Goal: Task Accomplishment & Management: Contribute content

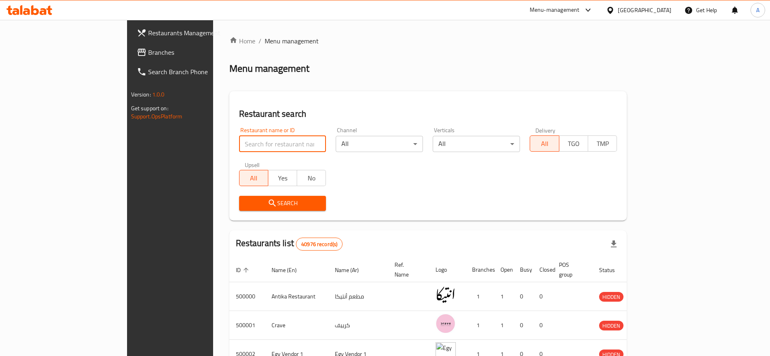
click at [239, 144] on input "search" at bounding box center [282, 144] width 87 height 16
click at [239, 145] on input "search" at bounding box center [282, 144] width 87 height 16
paste input "698127"
type input "698127"
click button "Search" at bounding box center [282, 203] width 87 height 15
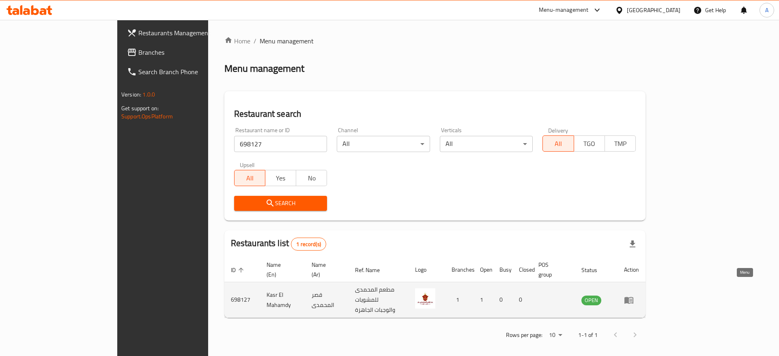
click at [634, 295] on icon "enhanced table" at bounding box center [629, 300] width 10 height 10
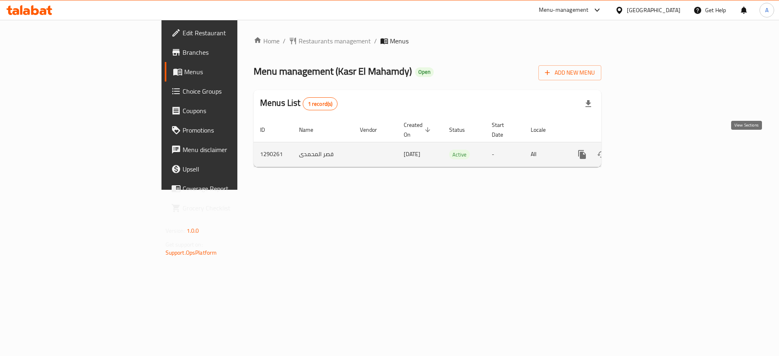
click at [650, 151] on link "enhanced table" at bounding box center [640, 154] width 19 height 19
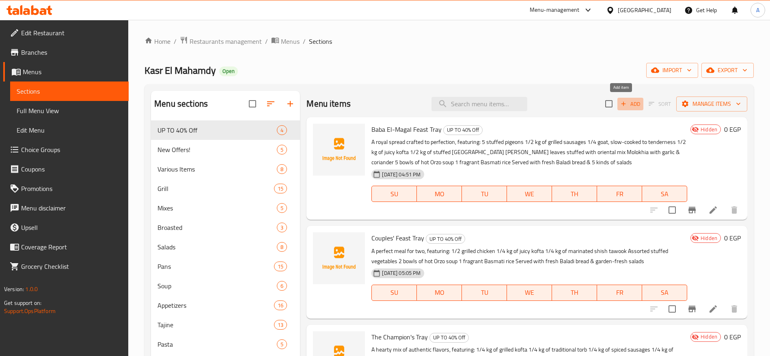
click at [626, 105] on span "Add" at bounding box center [630, 103] width 22 height 9
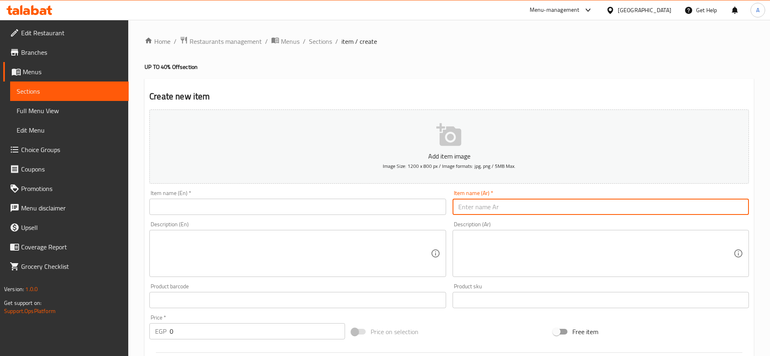
click at [481, 208] on input "text" at bounding box center [600, 207] width 296 height 16
paste input "صينية القصر"
type input "صينية القصر"
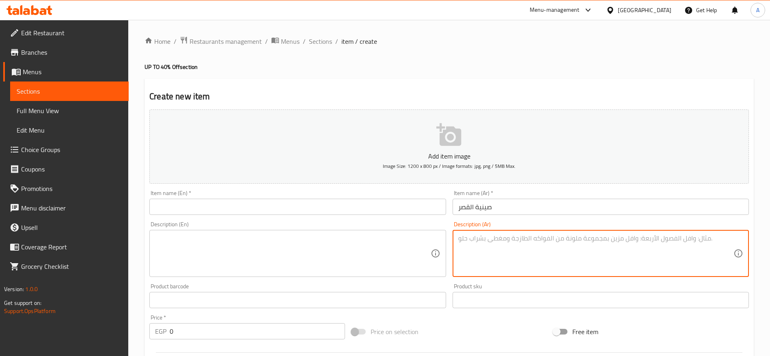
click at [490, 246] on textarea at bounding box center [595, 254] width 275 height 39
paste textarea "وليمة ملكية متكاملة من أشهى الأطباق: فرخة شيش طاووق متبّلة ومشوية فرخة تكا هندي…"
type textarea "وليمة ملكية متكاملة من أشهى الأطباق: فرخة شيش طاووق متبّلة ومشوية فرخة تكا هندي…"
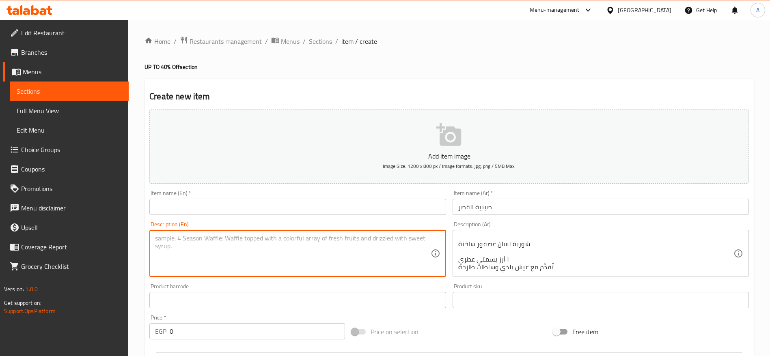
click at [294, 250] on textarea at bounding box center [292, 254] width 275 height 39
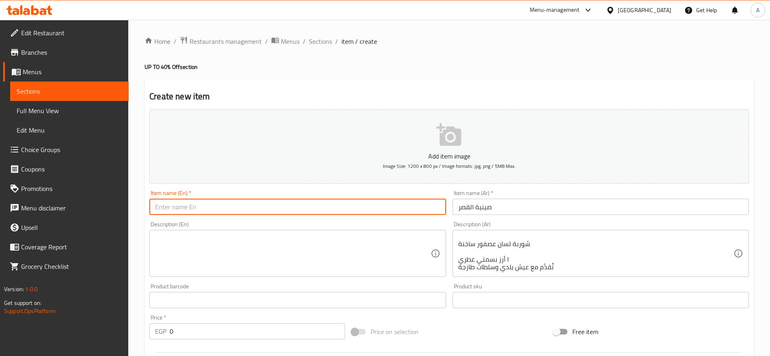
click at [262, 212] on input "text" at bounding box center [297, 207] width 296 height 16
paste input "The Palace Tray"
type input "The Palace Tray"
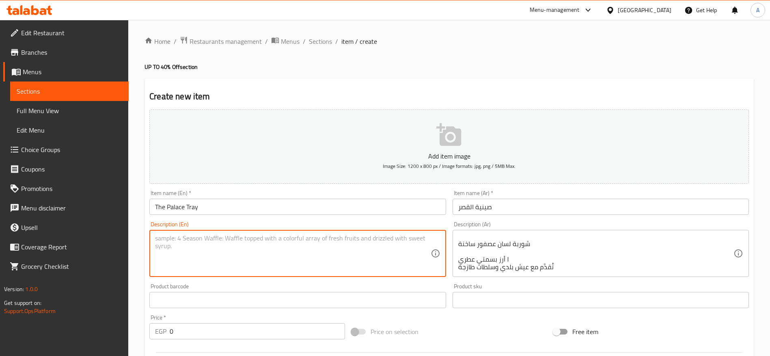
click at [224, 239] on textarea at bounding box center [292, 254] width 275 height 39
paste textarea "A royal feast packed with rich flavors: 1 whole Shish Tawook chicken 1 whole Ti…"
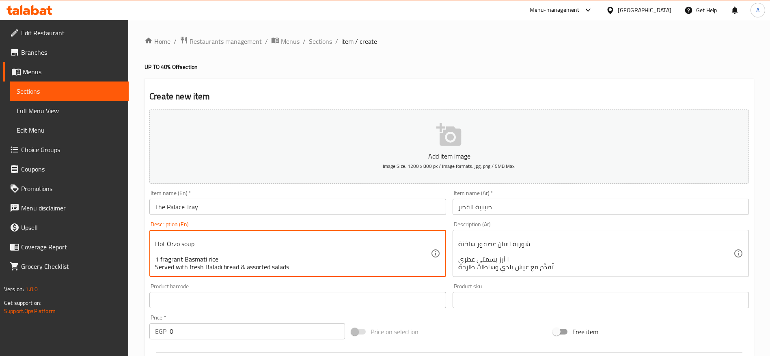
type textarea "A royal feast packed with rich flavors: 1 whole Shish Tawook chicken 1 whole Ti…"
click at [209, 329] on input "0" at bounding box center [257, 331] width 175 height 16
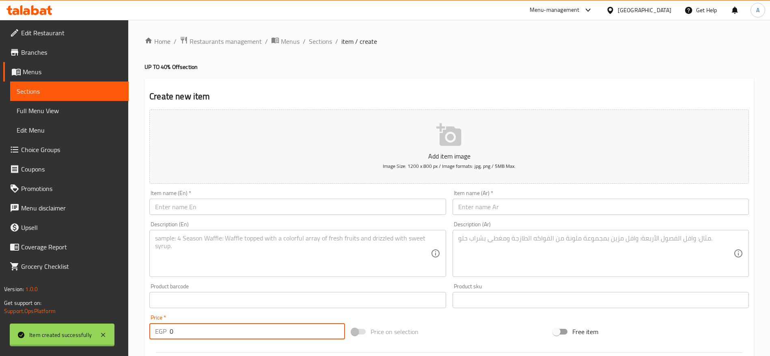
scroll to position [0, 0]
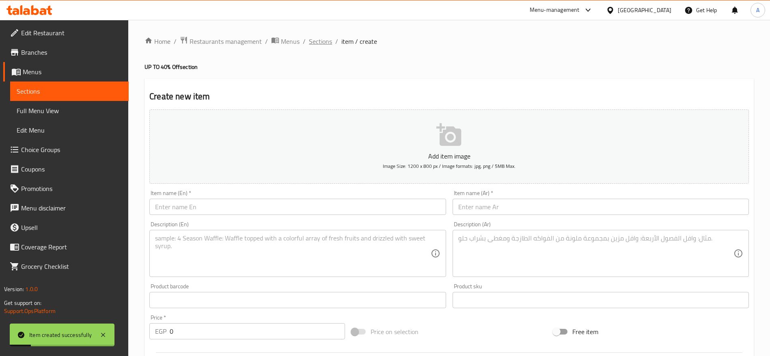
click at [318, 39] on span "Sections" at bounding box center [320, 42] width 23 height 10
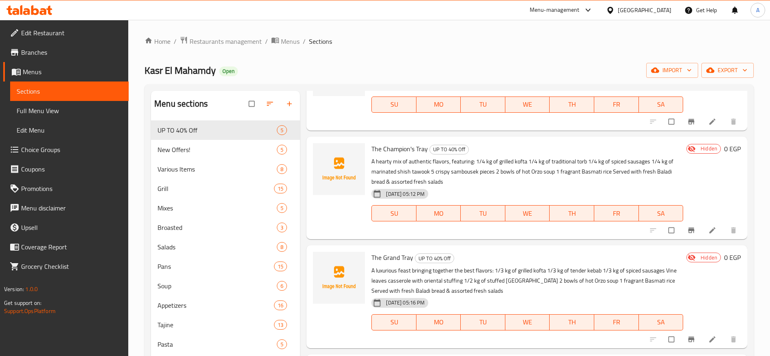
scroll to position [114, 0]
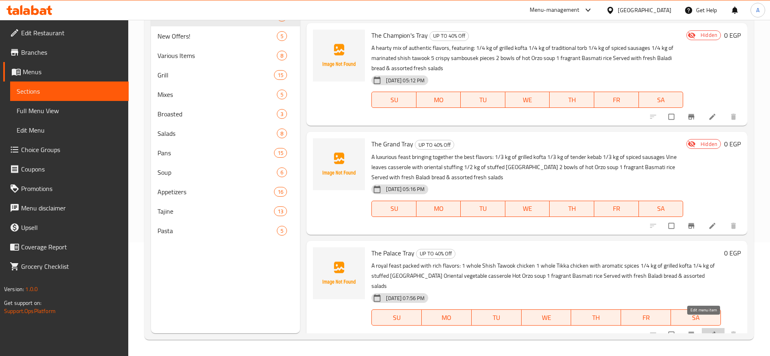
click at [708, 331] on icon at bounding box center [712, 335] width 8 height 8
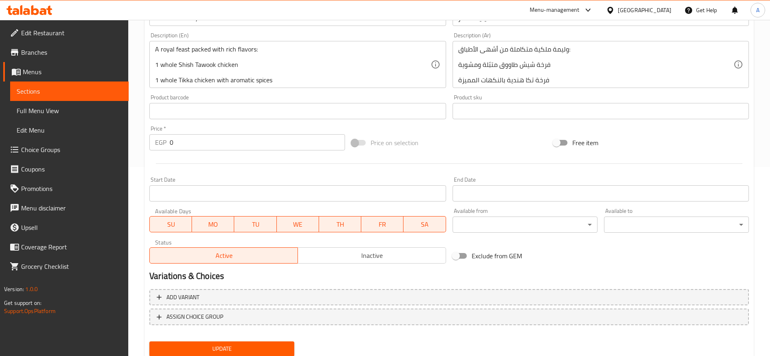
scroll to position [206, 0]
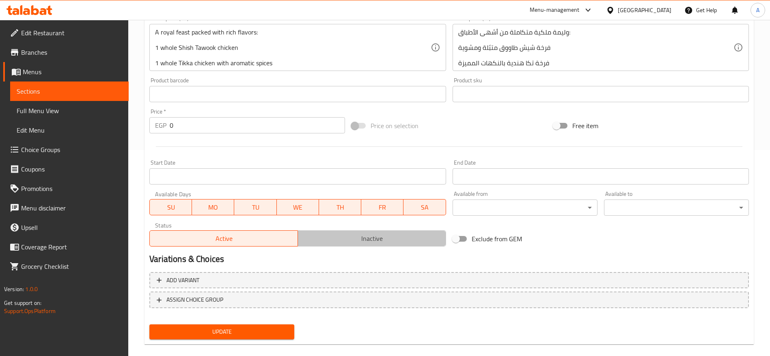
click at [385, 233] on span "Inactive" at bounding box center [372, 239] width 142 height 12
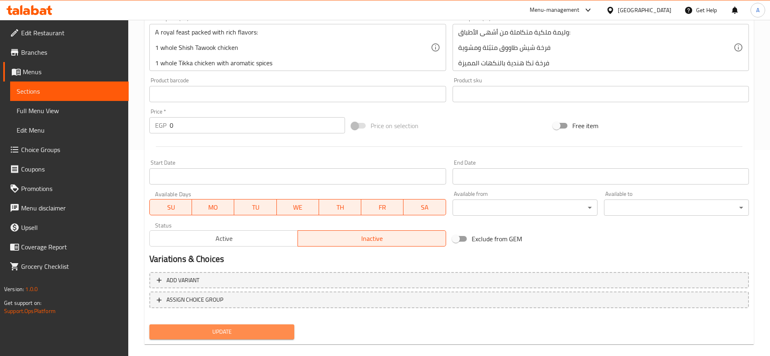
click at [248, 331] on span "Update" at bounding box center [222, 332] width 132 height 10
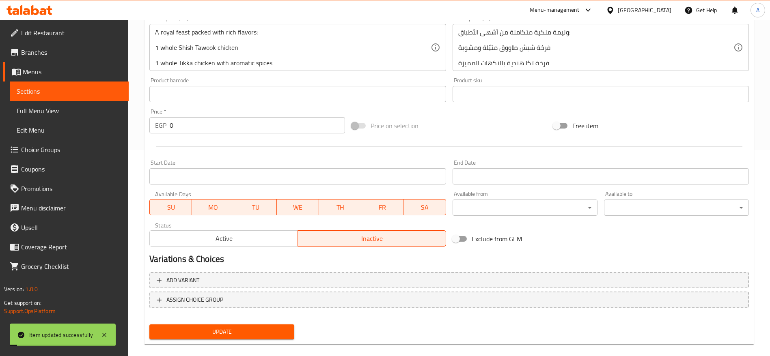
scroll to position [0, 0]
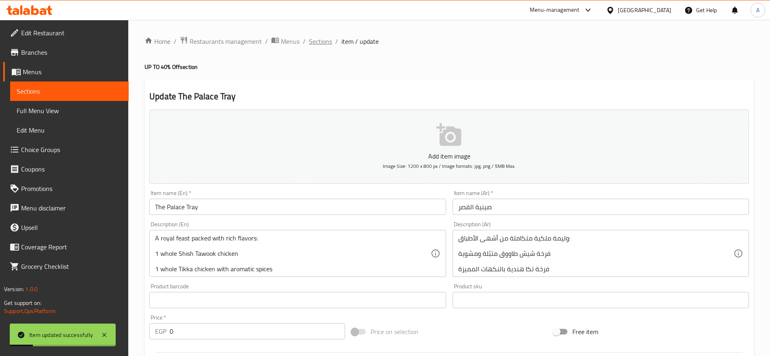
click at [329, 45] on span "Sections" at bounding box center [320, 42] width 23 height 10
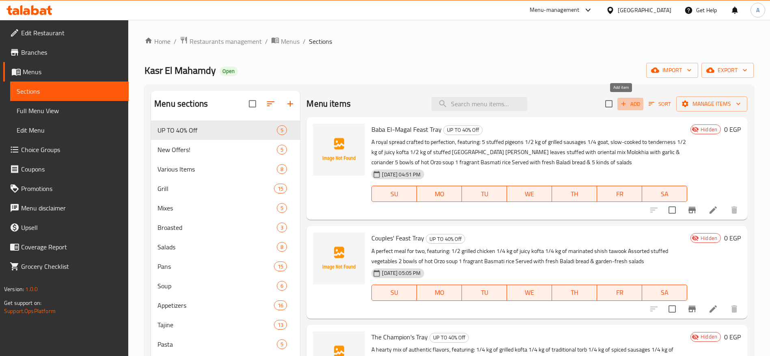
click at [619, 105] on span "Add" at bounding box center [630, 103] width 22 height 9
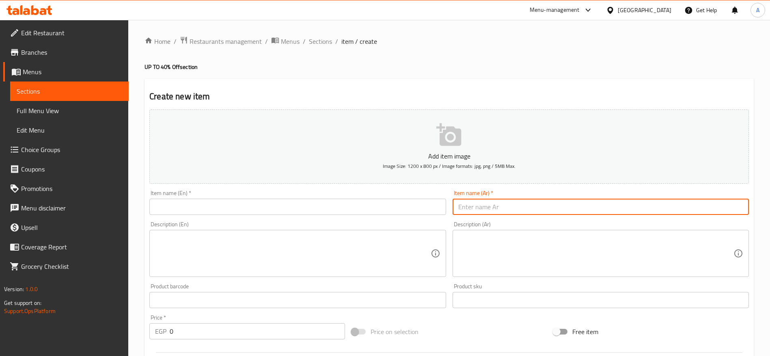
click at [495, 202] on input "text" at bounding box center [600, 207] width 296 height 16
paste input "صينية [PERSON_NAME]"
type input "صينية [PERSON_NAME]"
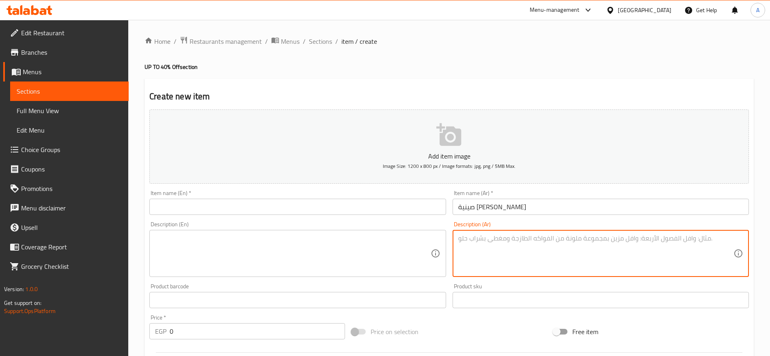
click at [476, 253] on textarea at bounding box center [595, 254] width 275 height 39
paste textarea "[PERSON_NAME] بأشهى الأصناف الشرقية: بطة محشية ومحمّرة على أصولها نصف كيلو ممبا…"
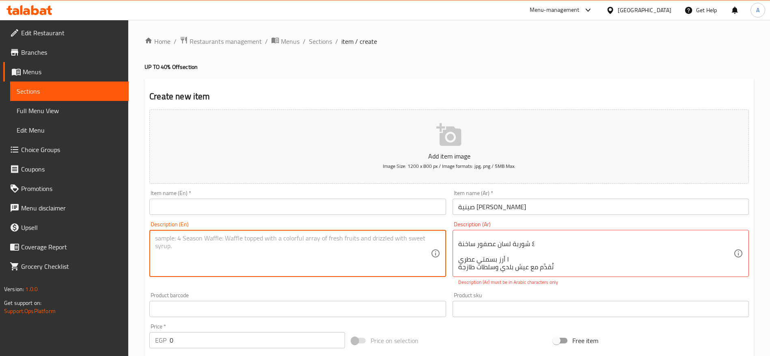
click at [306, 239] on textarea at bounding box center [292, 254] width 275 height 39
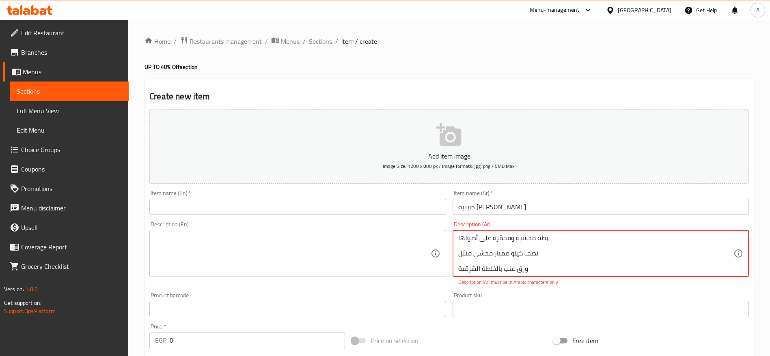
scroll to position [36, 0]
click at [503, 264] on textarea "[PERSON_NAME] بأشهى الأصناف الشرقية: بطة محشية ومحمّرة على أصولها نصف كيلو ممبا…" at bounding box center [595, 254] width 275 height 39
type textarea "[PERSON_NAME] بأشهى الأصناف الشرقية: بطة محشية ومحمّرة على أصولها نصف كيلو ممبا…"
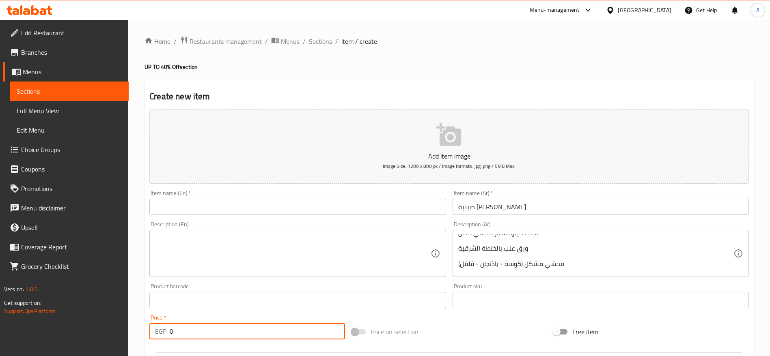
click at [318, 334] on input "0" at bounding box center [257, 331] width 175 height 16
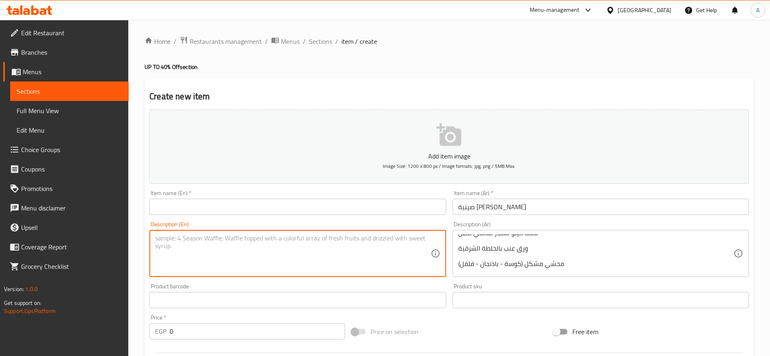
click at [312, 250] on textarea at bounding box center [292, 254] width 275 height 39
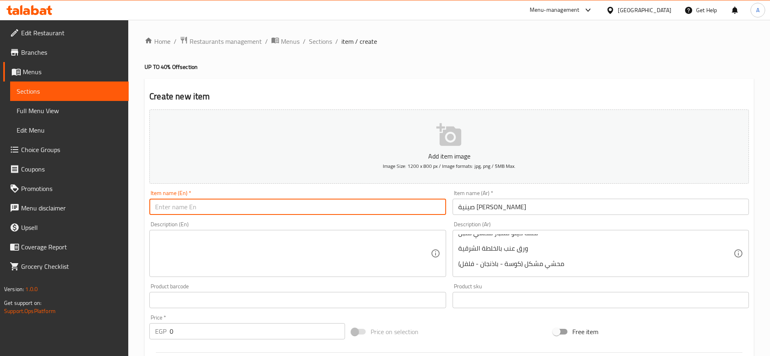
click at [286, 206] on input "text" at bounding box center [297, 207] width 296 height 16
paste input "[PERSON_NAME] Feast Tray"
click at [174, 207] on input "[PERSON_NAME] Feast Tray" at bounding box center [297, 207] width 296 height 16
type input "[PERSON_NAME] Feast Tray"
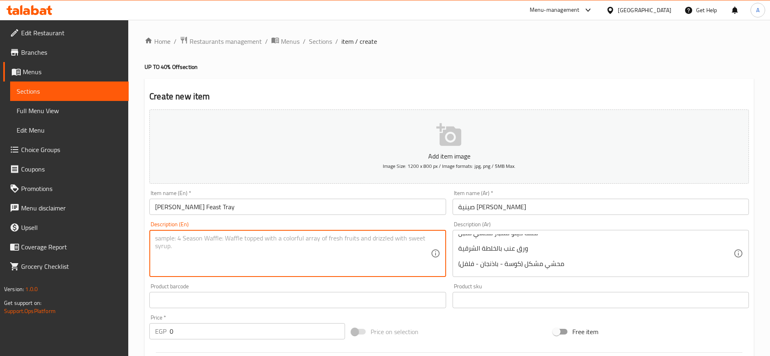
click at [204, 241] on textarea at bounding box center [292, 254] width 275 height 39
paste textarea "A hearty oriental spread crafted with care: 1 roasted stuffed duck ½ kg of seas…"
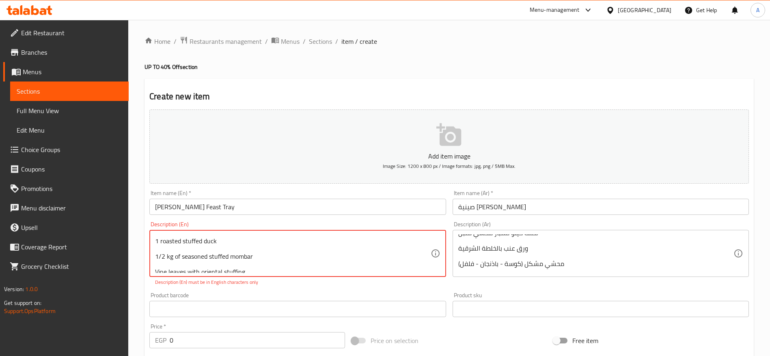
scroll to position [0, 0]
type textarea "A hearty oriental spread crafted with care: 1 roasted stuffed duck 1/2 kg of se…"
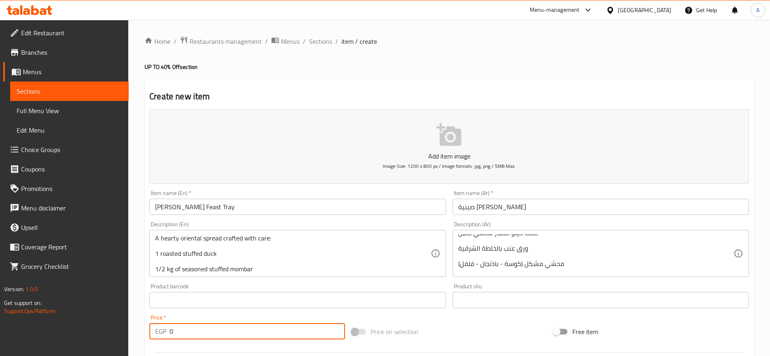
click at [236, 344] on div "Add item image Image Size: 1200 x 800 px / Image formats: jpg, png / 5MB Max. I…" at bounding box center [449, 281] width 606 height 350
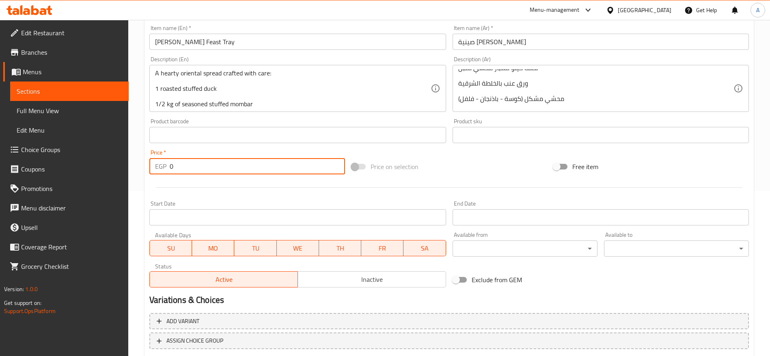
scroll to position [217, 0]
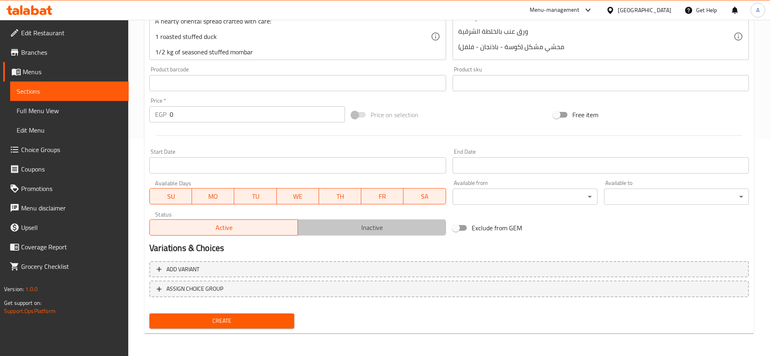
click at [387, 224] on span "Inactive" at bounding box center [372, 228] width 142 height 12
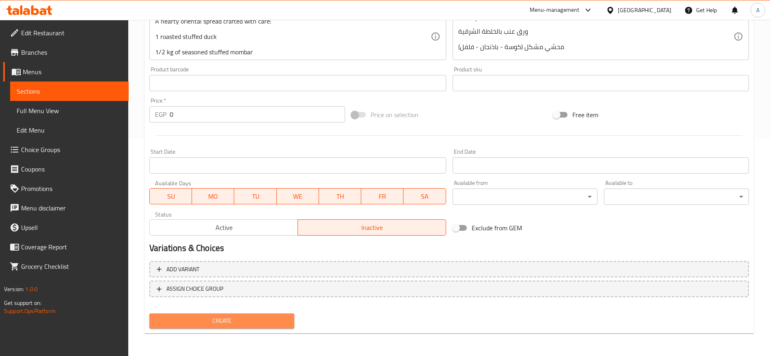
click at [257, 319] on span "Create" at bounding box center [222, 321] width 132 height 10
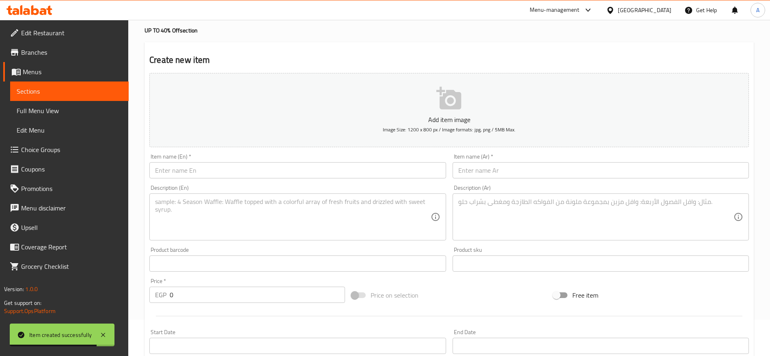
scroll to position [0, 0]
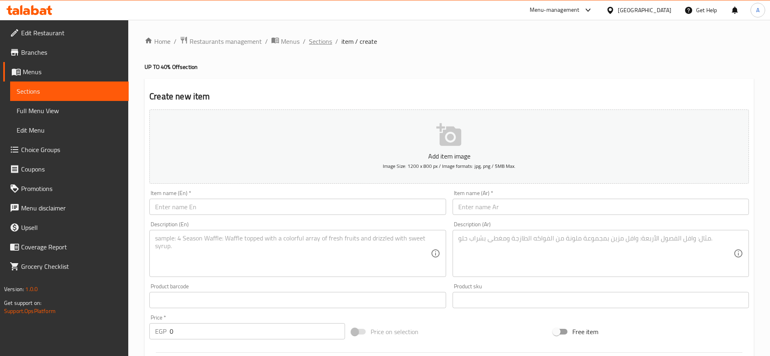
click at [318, 42] on span "Sections" at bounding box center [320, 42] width 23 height 10
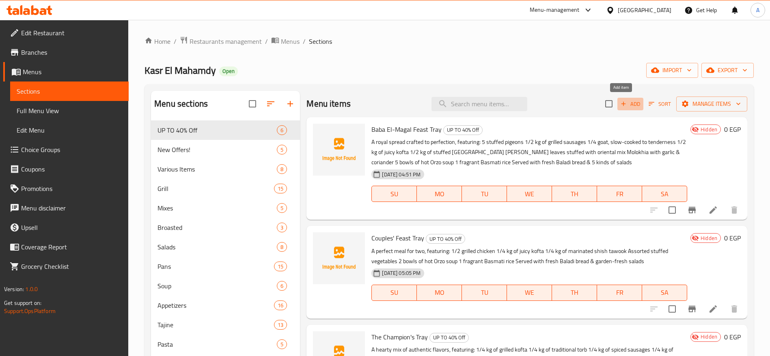
click at [621, 104] on span "Add" at bounding box center [630, 103] width 22 height 9
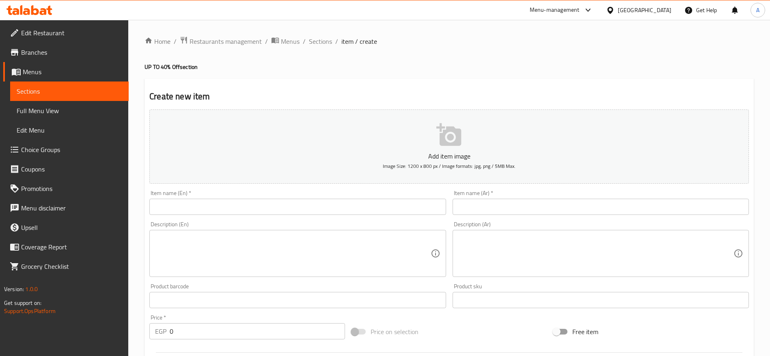
click at [532, 209] on input "text" at bounding box center [600, 207] width 296 height 16
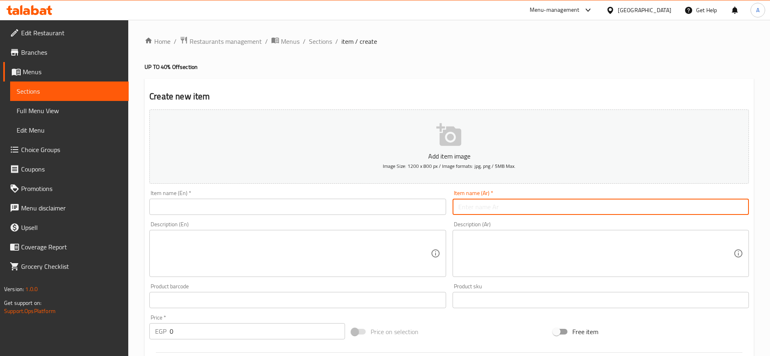
paste input "صينية المنياوية"
type input "صينية المنياوية"
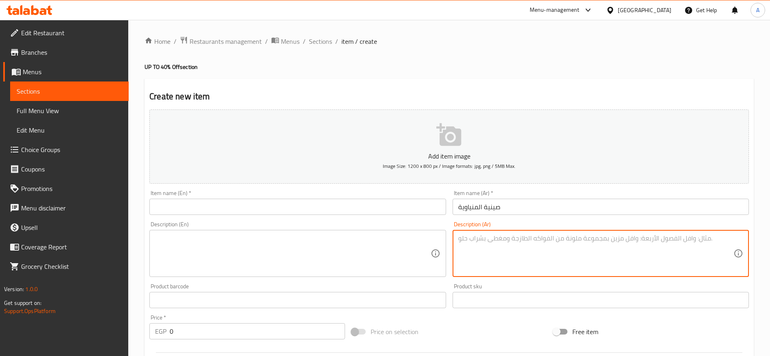
click at [492, 244] on textarea at bounding box center [595, 254] width 275 height 39
paste textarea "وليمة دسمة من أطايب المطبخ المصري الأصيل: طاجن عكاوي مطهو ببطء ورق عنب بالخلطة …"
type textarea "وليمة دسمة من أطايب المطبخ المصري الأصيل: طاجن عكاوي مطهو ببطء ورق عنب بالخلطة …"
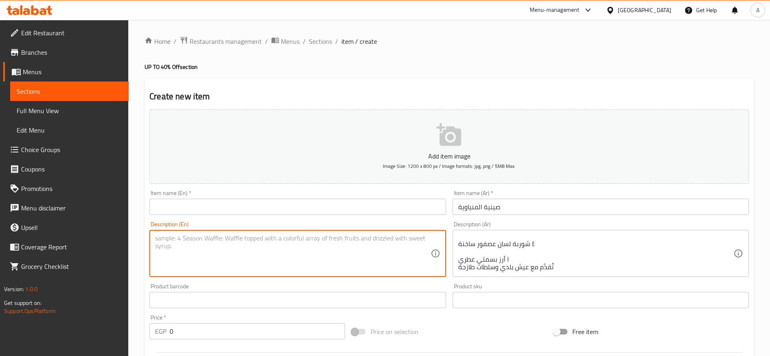
click at [343, 256] on textarea at bounding box center [292, 254] width 275 height 39
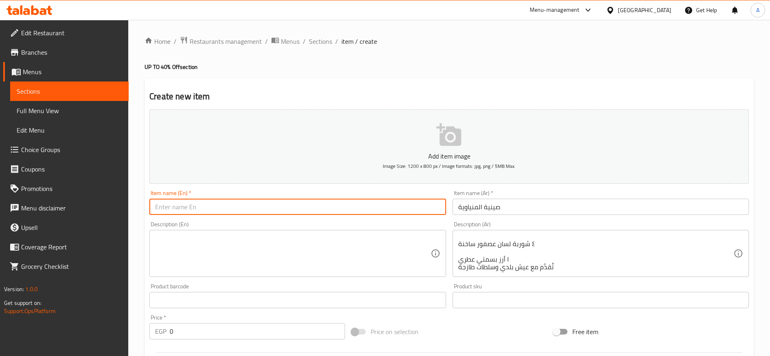
click at [296, 208] on input "text" at bounding box center [297, 207] width 296 height 16
paste input "El-Minya Tray"
type input "El-Minya Tray"
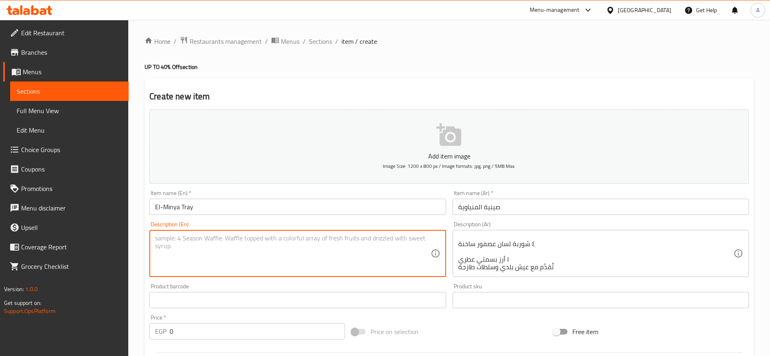
click at [243, 241] on textarea at bounding box center [292, 254] width 275 height 39
paste textarea "A hearty feast inspired by authentic Egyptian flavors: Slow-cooked Oxtail casse…"
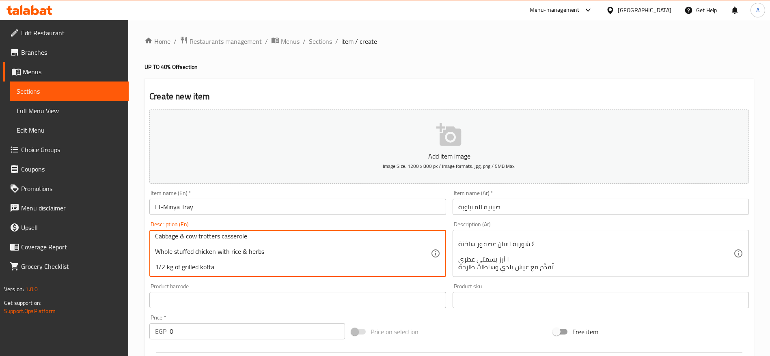
type textarea "A hearty feast inspired by authentic Egyptian flavors: Slow-cooked Oxtail casse…"
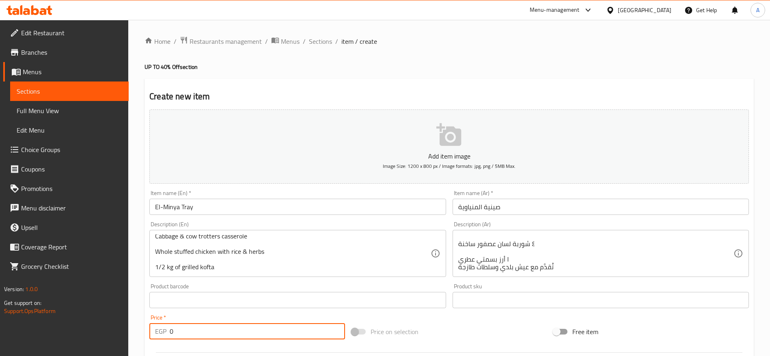
click at [260, 330] on input "0" at bounding box center [257, 331] width 175 height 16
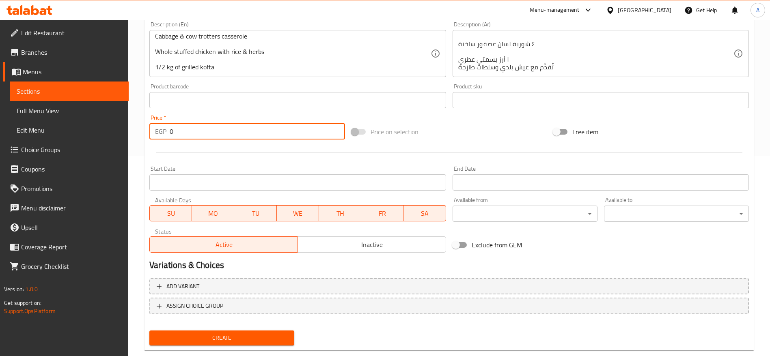
scroll to position [203, 0]
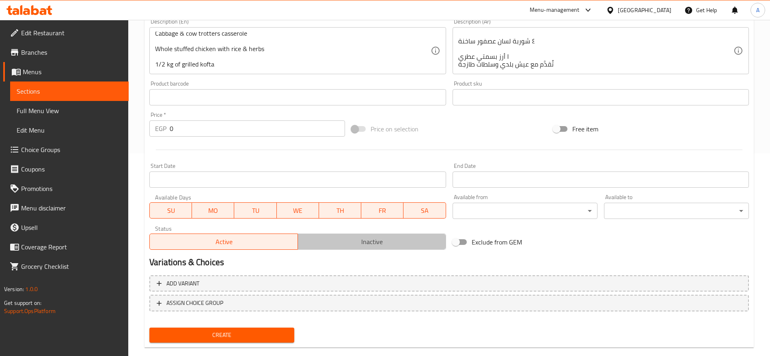
click at [401, 238] on span "Inactive" at bounding box center [372, 242] width 142 height 12
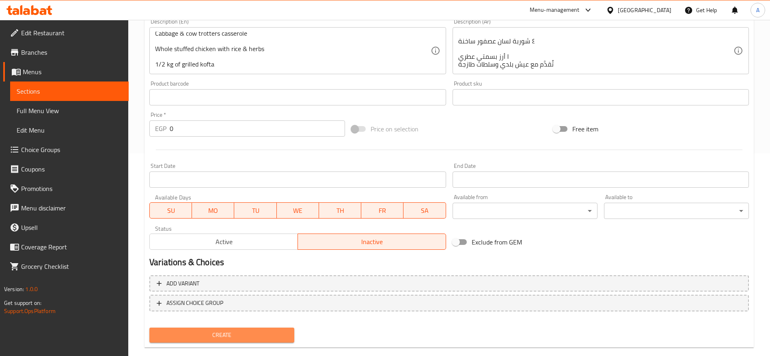
click at [241, 337] on span "Create" at bounding box center [222, 335] width 132 height 10
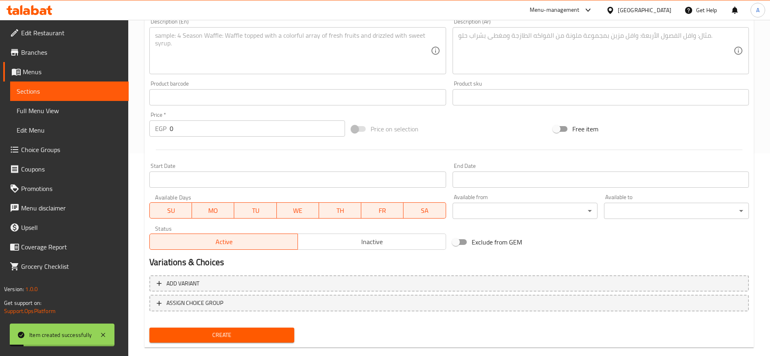
scroll to position [0, 0]
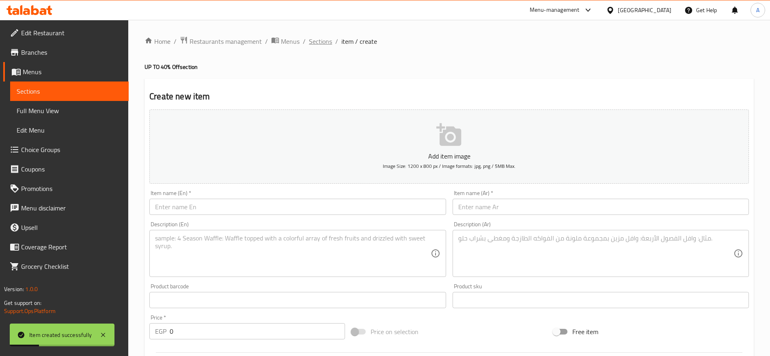
click at [327, 41] on span "Sections" at bounding box center [320, 42] width 23 height 10
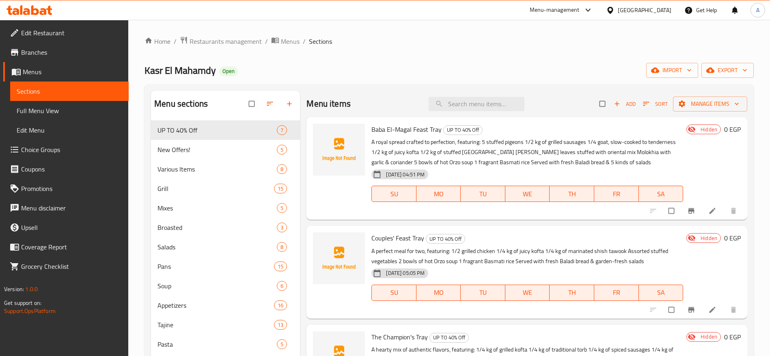
click at [46, 21] on ul "Edit Restaurant Branches Menus Sections Full Menu View Edit Menu Choice Groups …" at bounding box center [61, 150] width 135 height 260
click at [464, 297] on span "TU" at bounding box center [483, 293] width 38 height 12
type button "2"
click at [618, 103] on span "Add" at bounding box center [624, 103] width 22 height 9
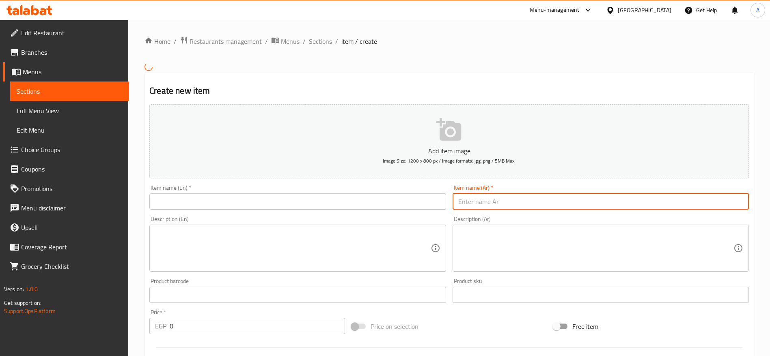
click at [498, 202] on input "text" at bounding box center [600, 202] width 296 height 16
paste input "صينية الفتوة"
type input "صينية الفتوة"
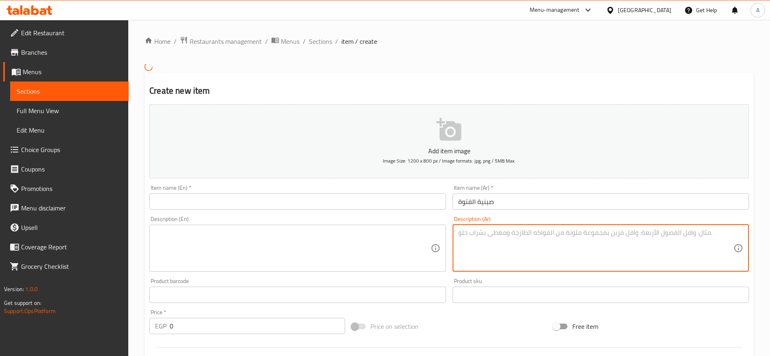
click at [519, 245] on textarea at bounding box center [595, 248] width 275 height 39
paste textarea "وليمة عامرة بالنكهات الأصيلة: ثُمن تيس مطهو على أصوله نصف كيلو كفتة مشوية نصف ك…"
type textarea "وليمة عامرة بالنكهات الأصيلة: ثُمن تيس مطهو على أصوله نصف كيلو كفتة مشوية نصف ك…"
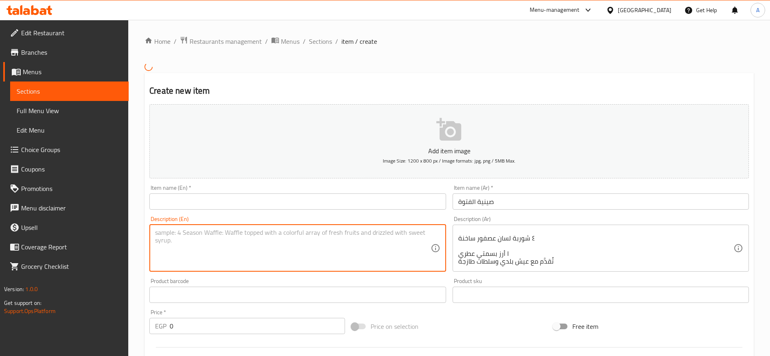
click at [377, 250] on textarea at bounding box center [292, 248] width 275 height 39
paste textarea "El-Fotowa Tray A rich oriental feast full of flavors: ⅛ goat, slow-cooked to pe…"
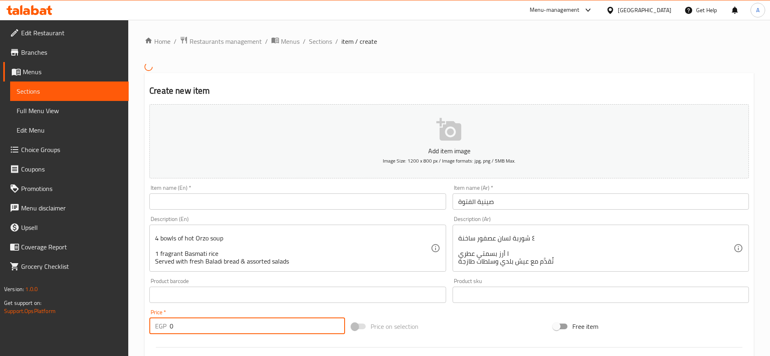
click at [217, 329] on input "0" at bounding box center [257, 326] width 175 height 16
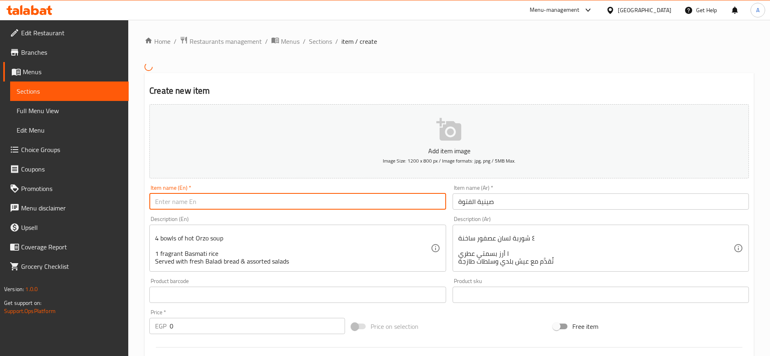
click at [391, 204] on input "text" at bounding box center [297, 202] width 296 height 16
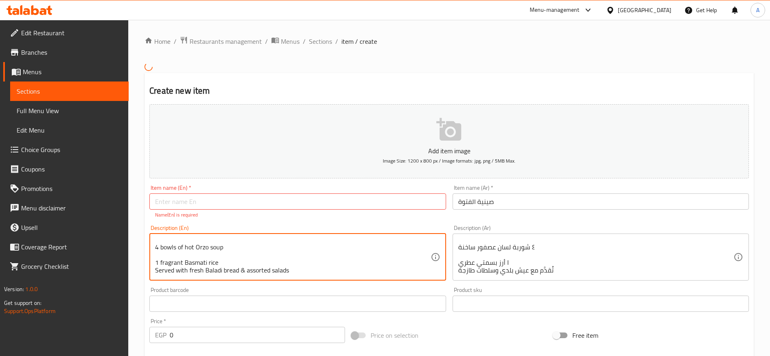
scroll to position [0, 0]
click at [205, 243] on textarea "El-Fotowa Tray A rich oriental feast full of flavors: 1/8 goat, slow-cooked to …" at bounding box center [292, 257] width 275 height 39
type textarea "A rich oriental feast full of flavors: 1/8 goat, slow-cooked to perfection 1/2 …"
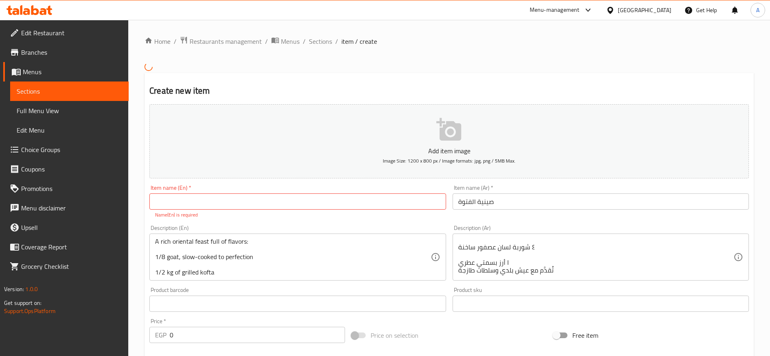
click at [183, 211] on p "Name(En) is required" at bounding box center [297, 214] width 285 height 7
click at [183, 204] on input "text" at bounding box center [297, 202] width 296 height 16
paste input "El-Fotowa Tray"
type input "El-Fotowa Tray"
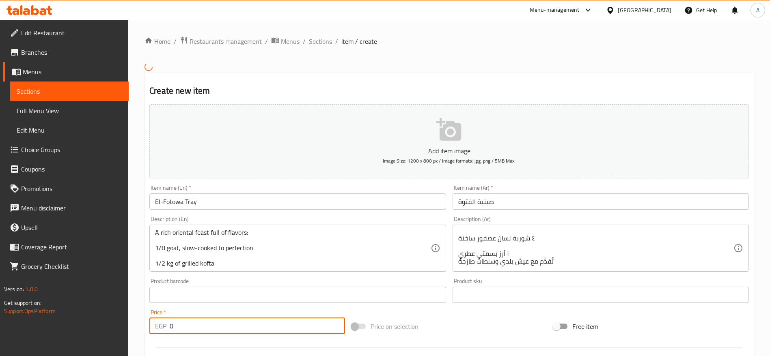
click at [314, 336] on div "Price   * EGP 0 Price *" at bounding box center [247, 321] width 202 height 31
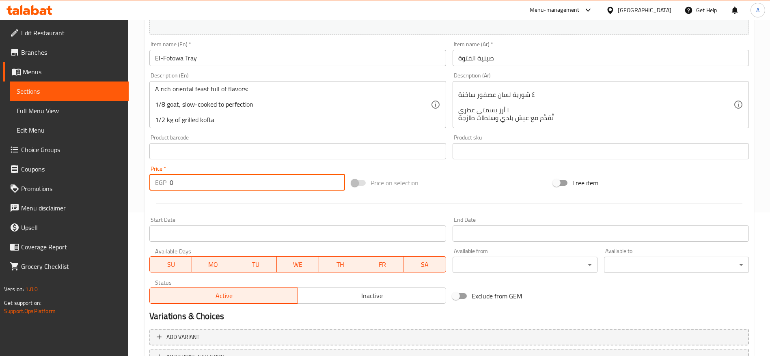
scroll to position [205, 0]
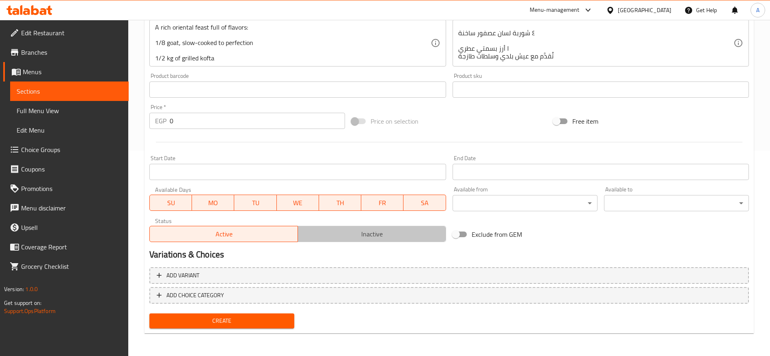
click at [400, 235] on span "Inactive" at bounding box center [372, 234] width 142 height 12
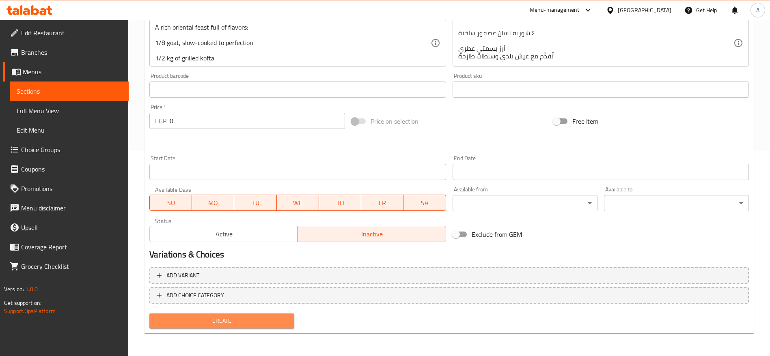
click at [256, 325] on span "Create" at bounding box center [222, 321] width 132 height 10
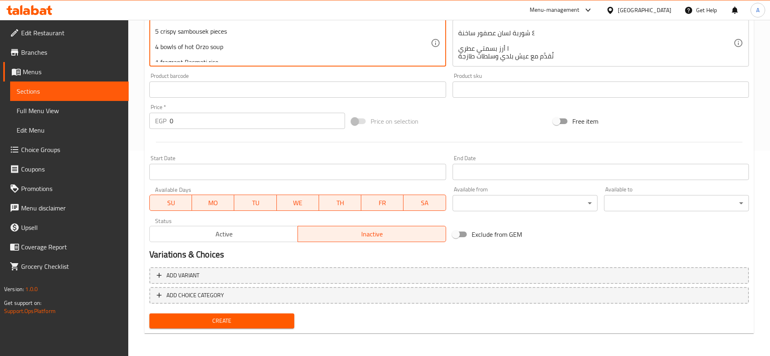
scroll to position [87, 0]
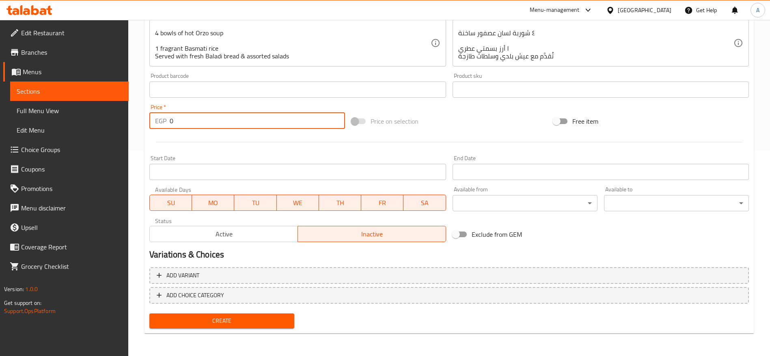
click at [278, 124] on input "0" at bounding box center [257, 121] width 175 height 16
click at [149, 314] on button "Create" at bounding box center [221, 321] width 145 height 15
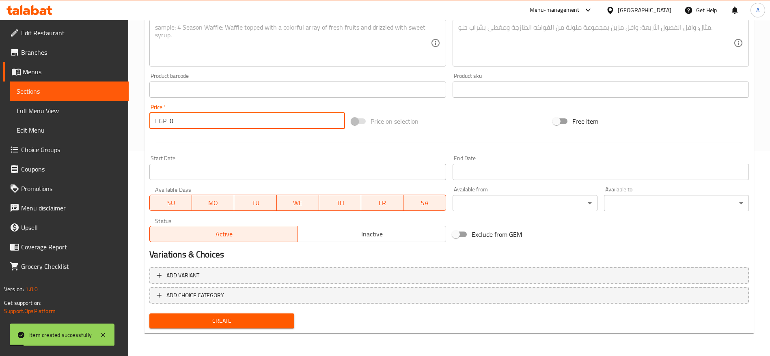
scroll to position [0, 0]
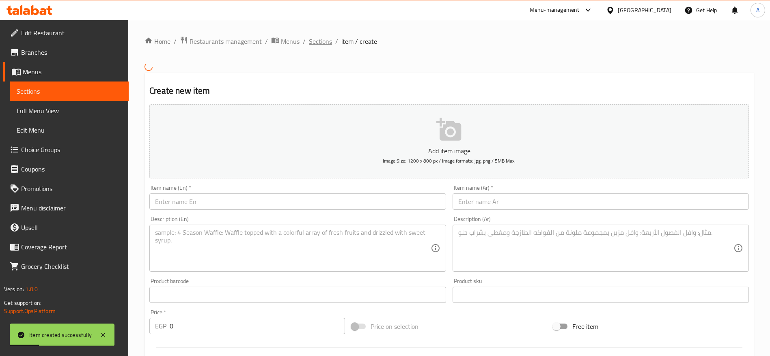
click at [323, 38] on span "Sections" at bounding box center [320, 42] width 23 height 10
